Goal: Task Accomplishment & Management: Complete application form

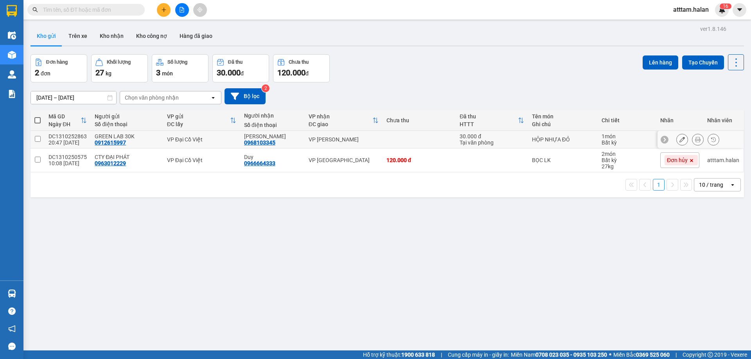
click at [43, 136] on td at bounding box center [38, 140] width 14 height 18
checkbox input "true"
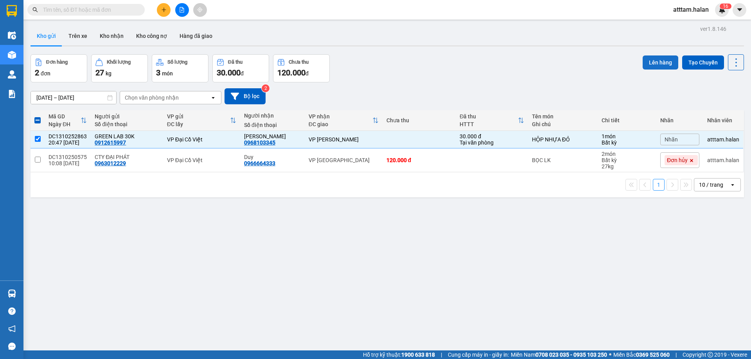
click at [656, 63] on button "Lên hàng" at bounding box center [661, 63] width 36 height 14
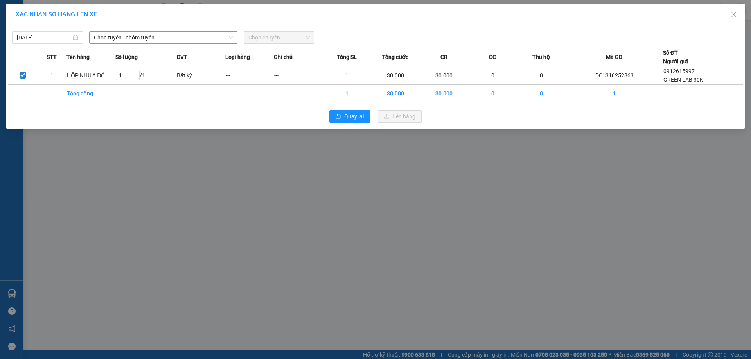
click at [127, 37] on span "Chọn tuyến - nhóm tuyến" at bounding box center [163, 38] width 139 height 12
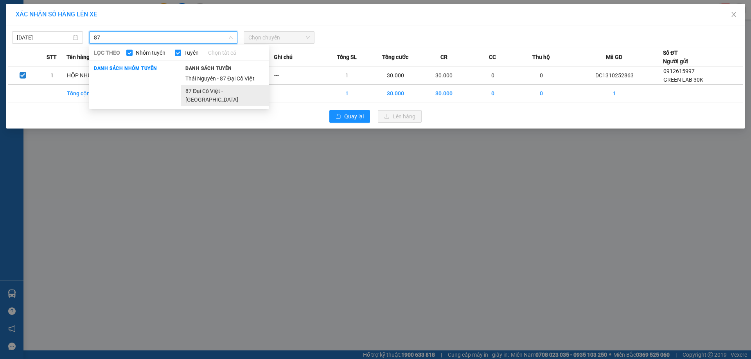
type input "87"
click at [207, 91] on li "87 Đại Cồ Việt - Thái Nguyên" at bounding box center [225, 95] width 88 height 21
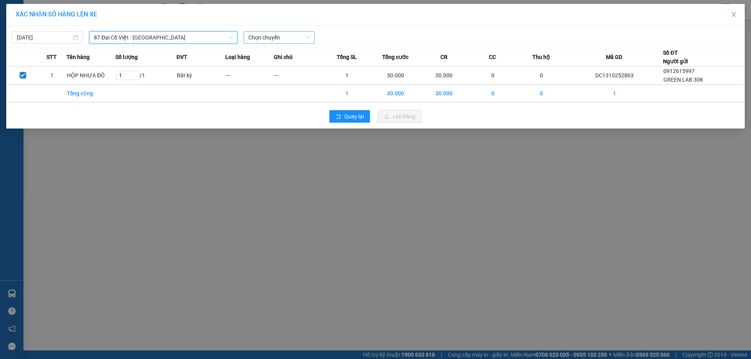
click at [275, 40] on span "Chọn chuyến" at bounding box center [278, 38] width 61 height 12
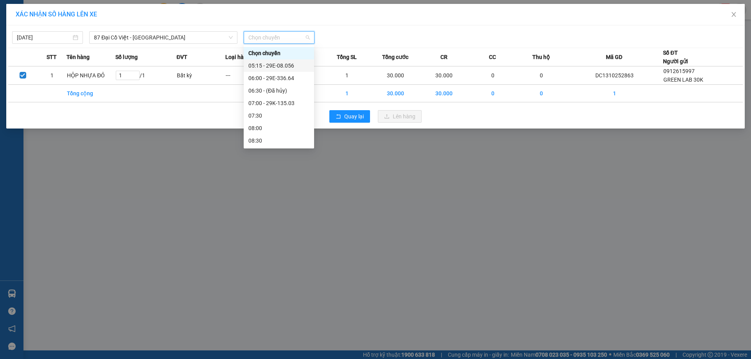
click at [276, 67] on div "05:15 - 29E-08.056" at bounding box center [278, 65] width 61 height 9
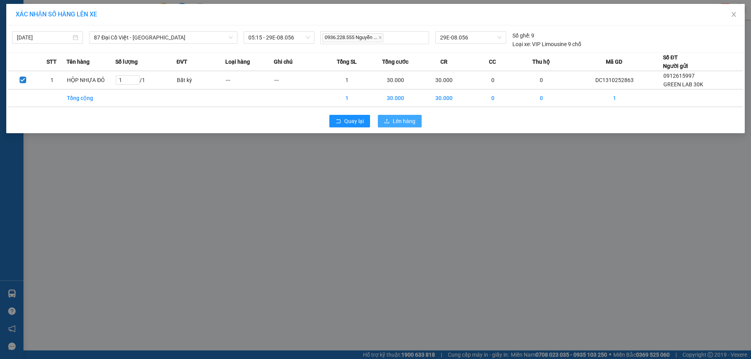
click at [399, 122] on span "Lên hàng" at bounding box center [404, 121] width 23 height 9
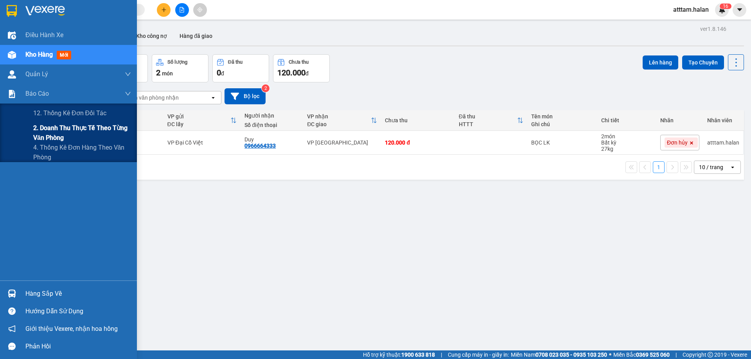
click at [44, 129] on span "2. Doanh thu thực tế theo từng văn phòng" at bounding box center [82, 133] width 98 height 20
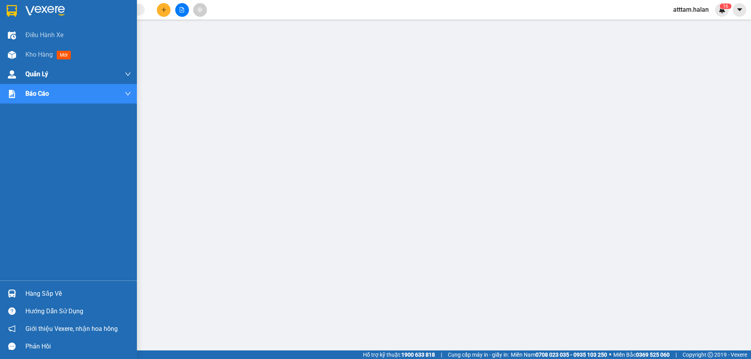
click at [31, 56] on span "Kho hàng" at bounding box center [38, 54] width 27 height 7
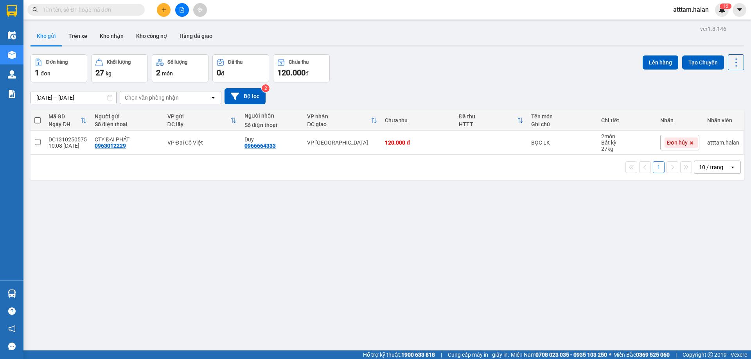
click at [188, 38] on button "Hàng đã giao" at bounding box center [195, 36] width 45 height 19
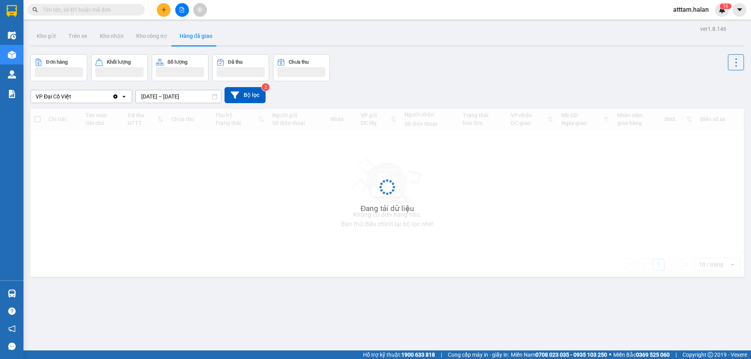
click at [164, 97] on input "12/10/2025 – 14/10/2025" at bounding box center [178, 96] width 85 height 13
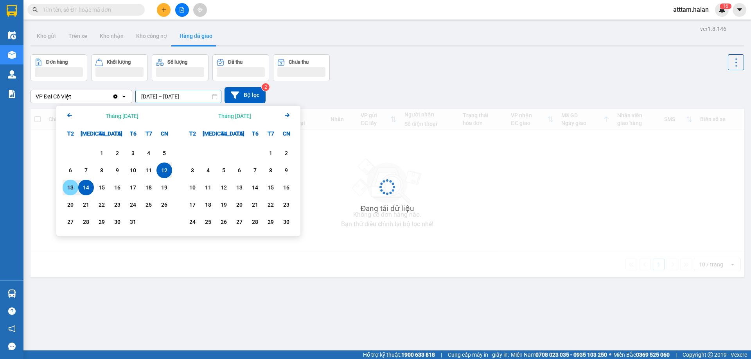
click at [71, 185] on div "13" at bounding box center [70, 187] width 11 height 9
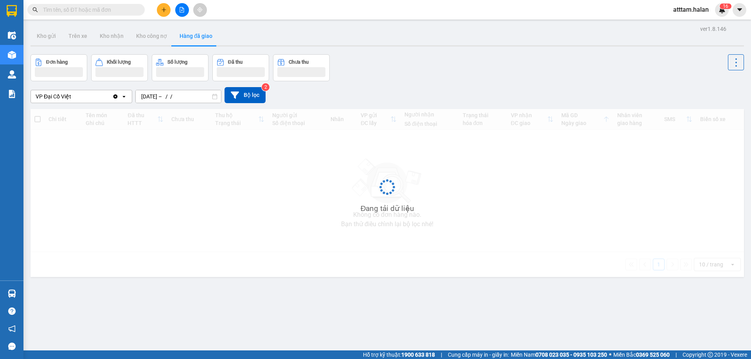
type input "13/10/2025 – 13/10/2025"
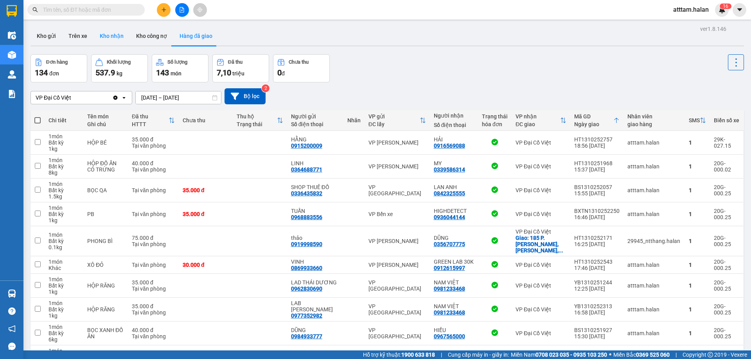
click at [119, 36] on button "Kho nhận" at bounding box center [111, 36] width 36 height 19
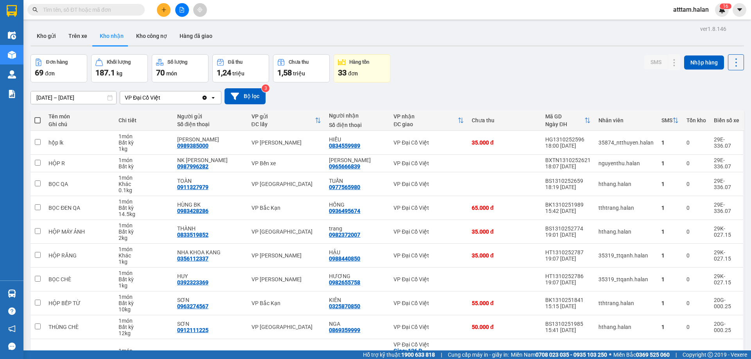
click at [43, 97] on input "16/08/2025 – 14/10/2025" at bounding box center [73, 98] width 85 height 13
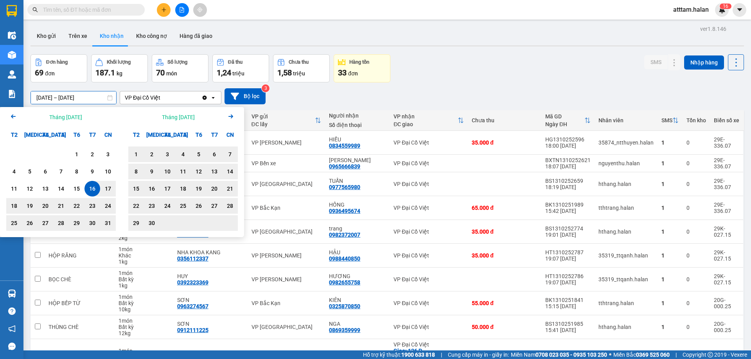
click at [232, 117] on icon "Next month." at bounding box center [230, 117] width 5 height 4
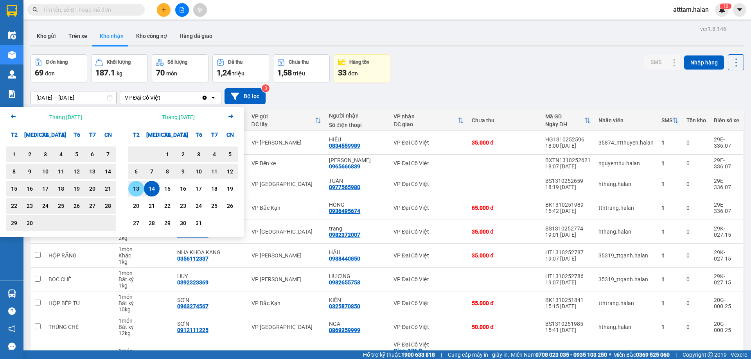
click at [135, 189] on div "13" at bounding box center [136, 188] width 11 height 9
type input "13/10/2025 – 13/10/2025"
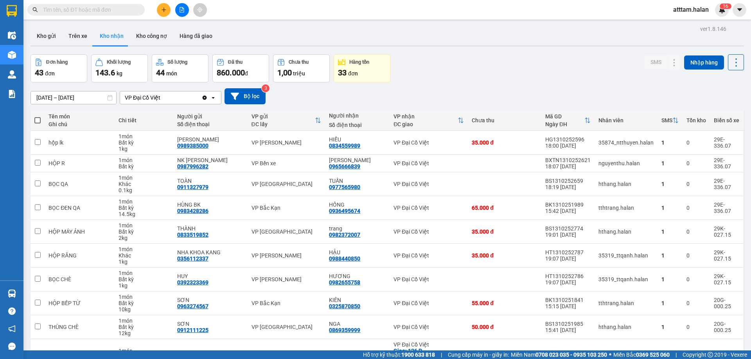
click at [66, 9] on input "text" at bounding box center [89, 9] width 92 height 9
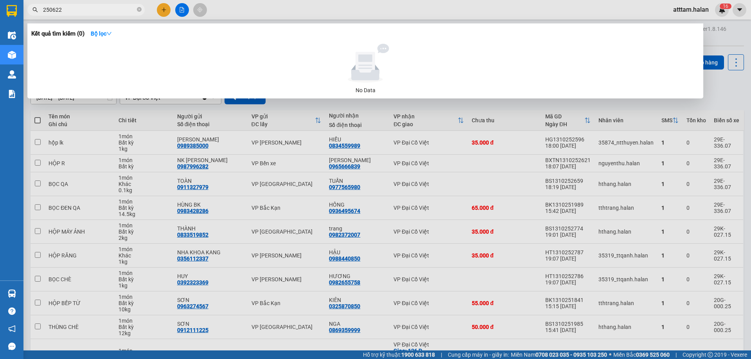
type input "250622"
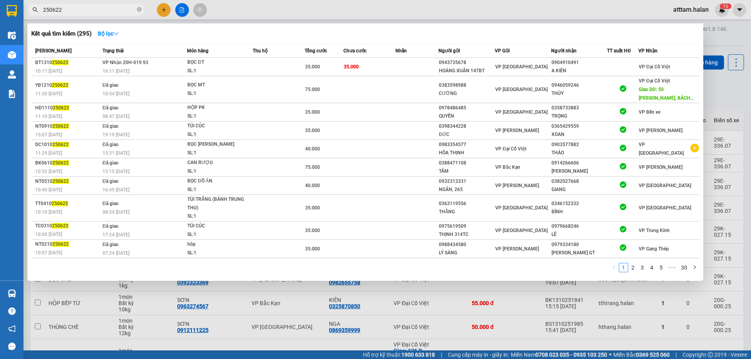
click at [169, 11] on div at bounding box center [375, 179] width 751 height 359
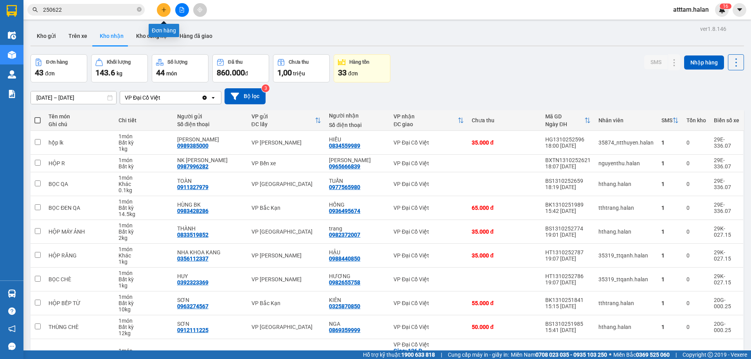
click at [167, 11] on button at bounding box center [164, 10] width 14 height 14
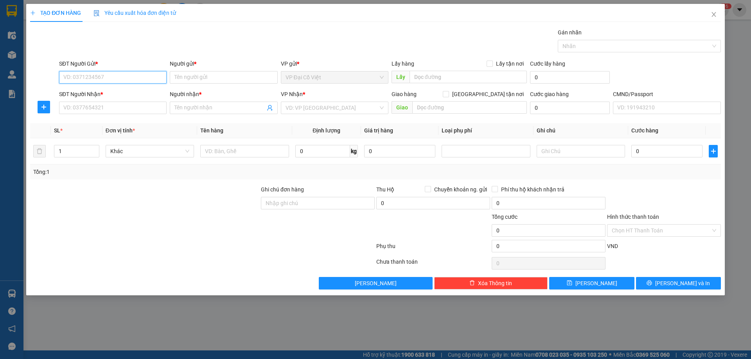
click at [92, 78] on input "SĐT Người Gửi *" at bounding box center [113, 77] width 108 height 13
type input "0911408899"
drag, startPoint x: 107, startPoint y: 92, endPoint x: 83, endPoint y: 111, distance: 30.3
click at [106, 92] on div "0911408899 - vp 87 đcv" at bounding box center [113, 93] width 98 height 9
type input "vp 87 đcv"
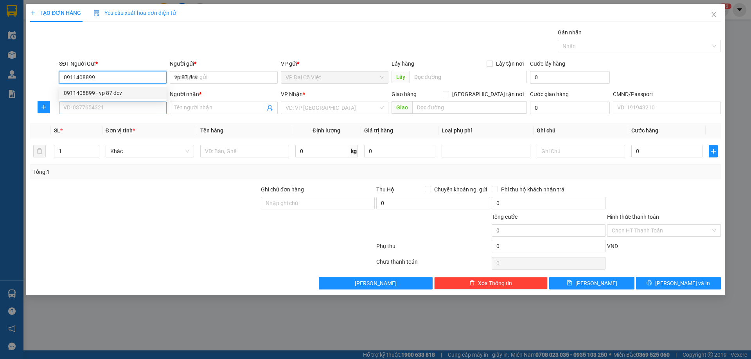
type input "0911408899"
click at [83, 111] on input "SĐT Người Nhận *" at bounding box center [113, 108] width 108 height 13
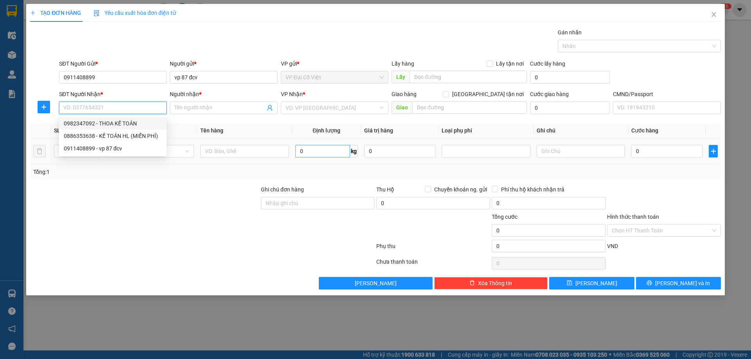
drag, startPoint x: 98, startPoint y: 122, endPoint x: 315, endPoint y: 153, distance: 219.6
click at [110, 122] on div "0982347092 - THOA KẾ TOÁN" at bounding box center [113, 123] width 98 height 9
type input "0982347092"
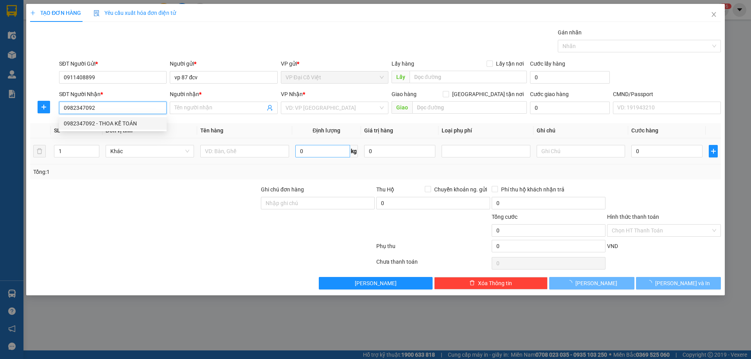
type input "THOA KẾ TOÁN"
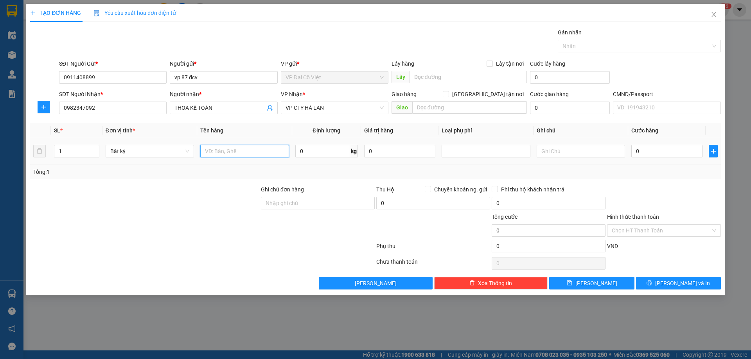
click at [216, 153] on input "text" at bounding box center [244, 151] width 88 height 13
type input "p. bì bc 87"
click at [653, 232] on input "Hình thức thanh toán" at bounding box center [661, 231] width 99 height 12
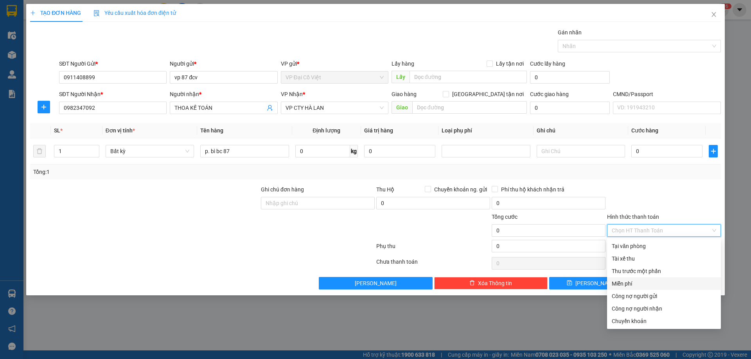
drag, startPoint x: 624, startPoint y: 284, endPoint x: 642, endPoint y: 284, distance: 17.6
click at [624, 284] on div "Miễn phí" at bounding box center [664, 284] width 104 height 9
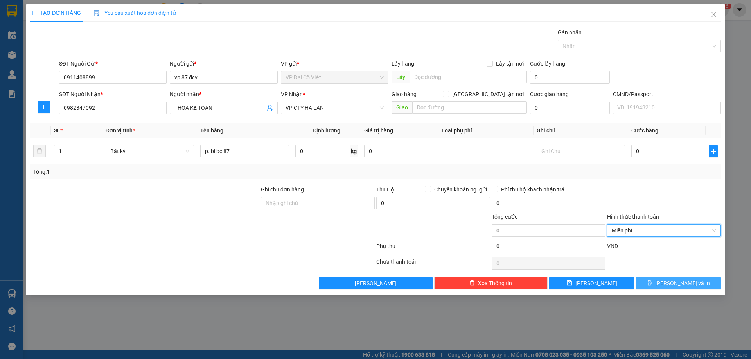
click at [684, 285] on span "Lưu và In" at bounding box center [682, 283] width 55 height 9
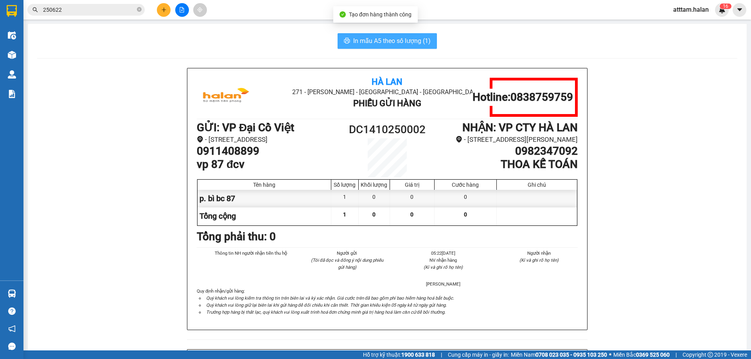
click at [358, 43] on span "In mẫu A5 theo số lượng (1)" at bounding box center [391, 41] width 77 height 10
click at [297, 42] on div "In mẫu A5 theo số lượng (1)" at bounding box center [387, 41] width 700 height 16
